Goal: Information Seeking & Learning: Learn about a topic

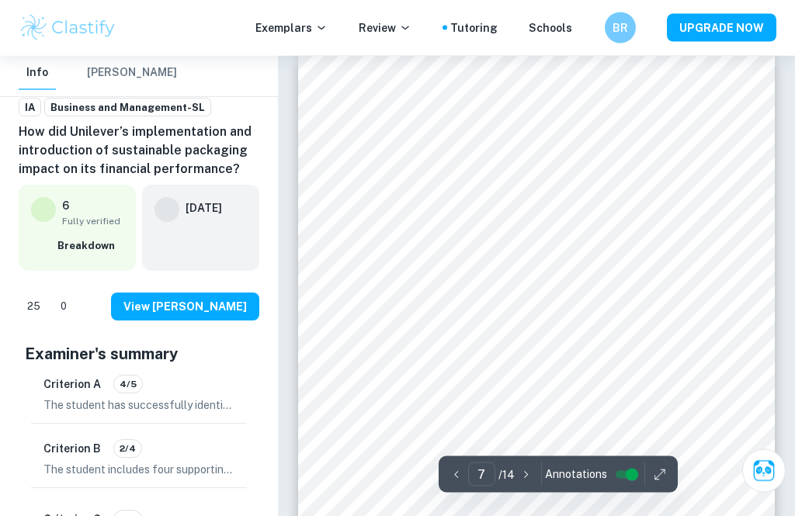
scroll to position [4271, 0]
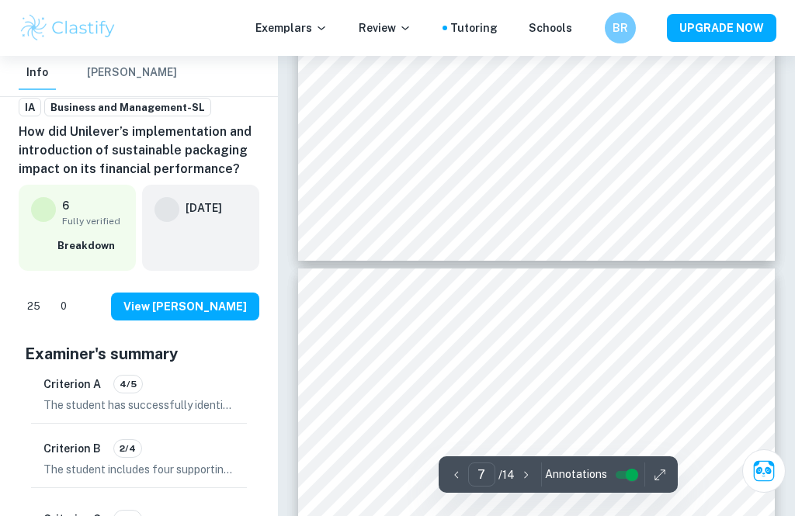
type input "6"
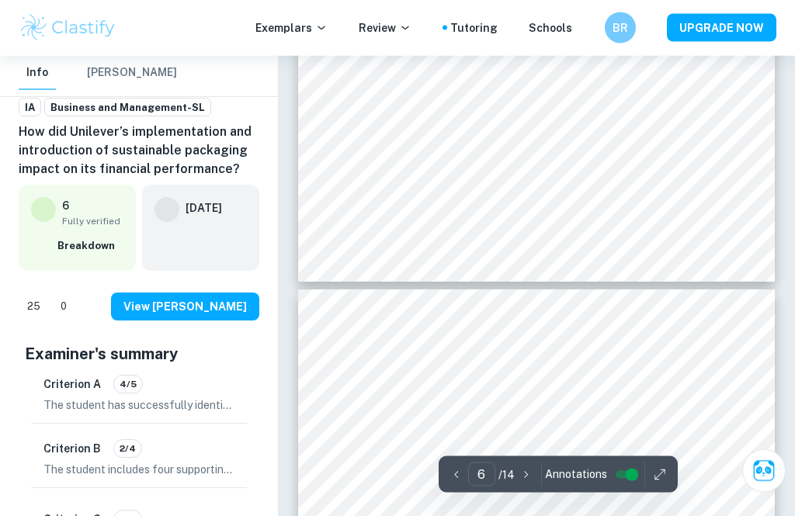
scroll to position [4010, 0]
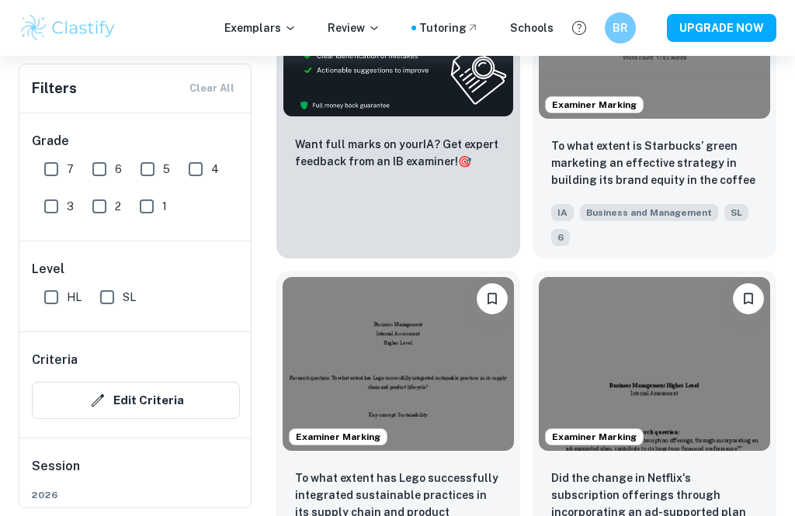
scroll to position [940, 0]
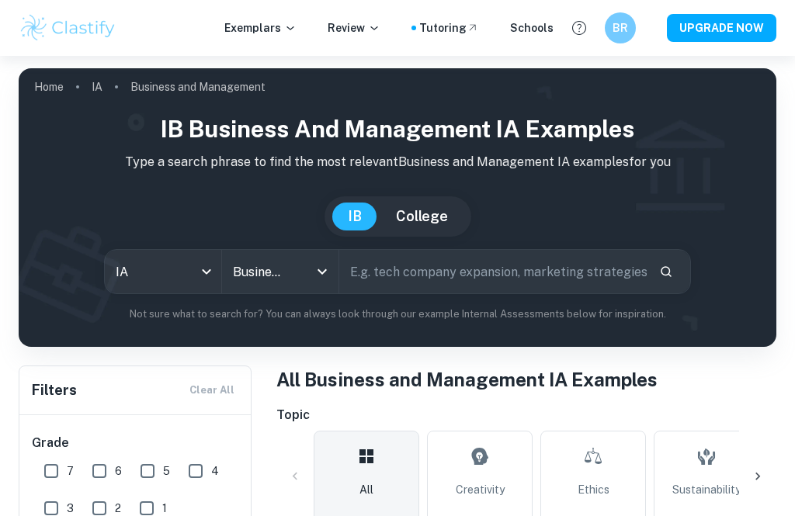
scroll to position [1020, 0]
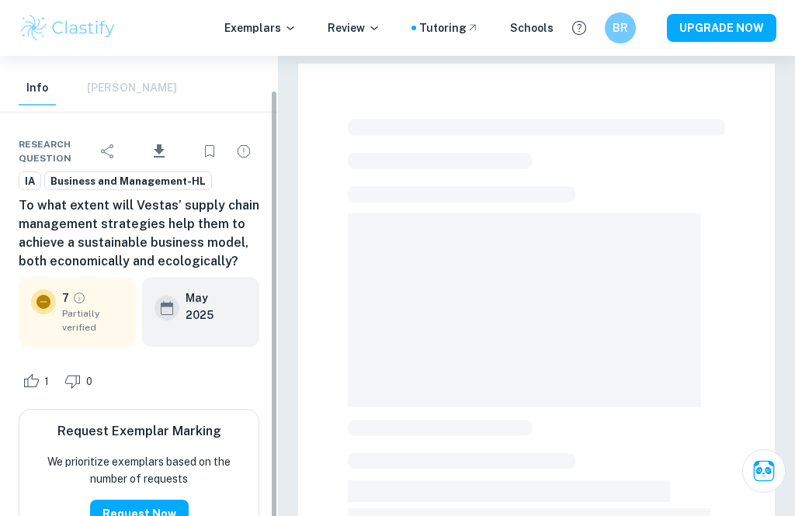
scroll to position [40, 0]
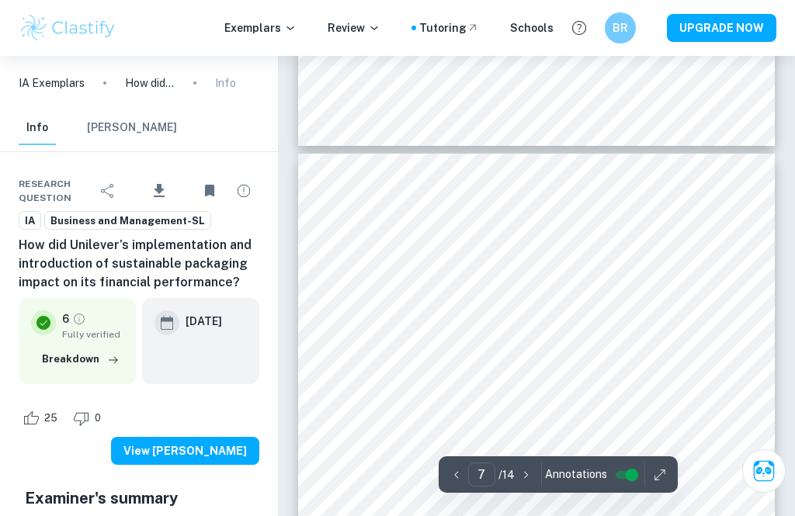
scroll to position [4169, 0]
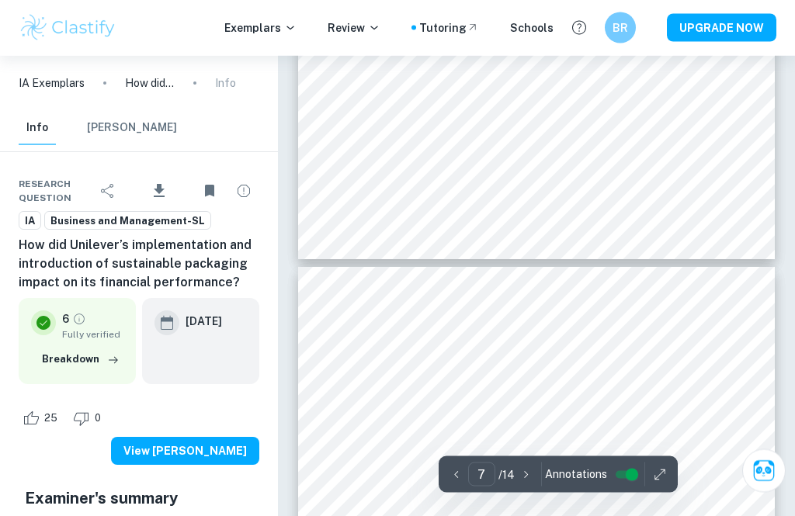
type input "6"
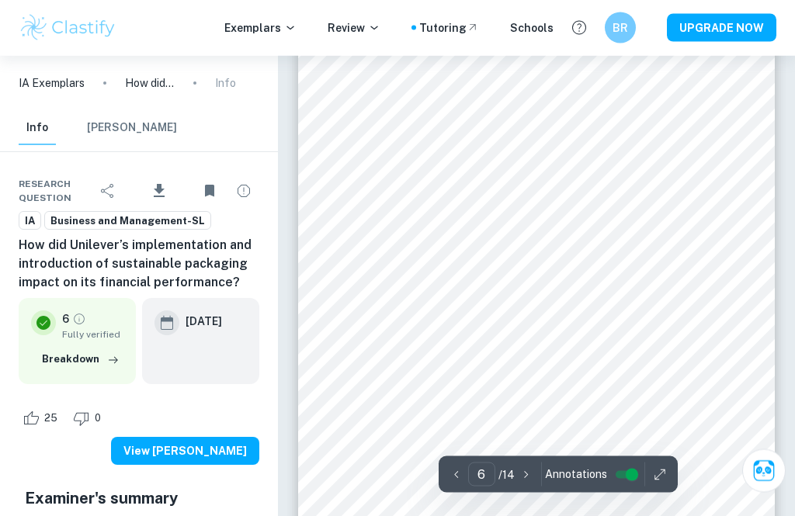
scroll to position [3711, 0]
